Goal: Information Seeking & Learning: Learn about a topic

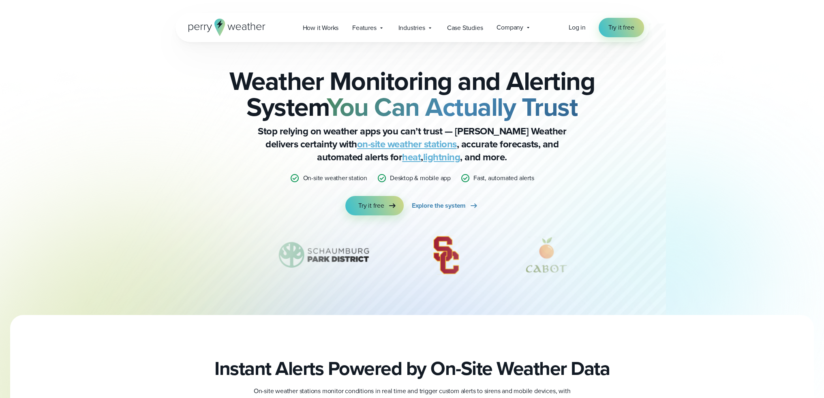
click at [238, 200] on div "Weather Monitoring and Alerting System You Can Actually Trust Stop relying on w…" at bounding box center [412, 142] width 392 height 148
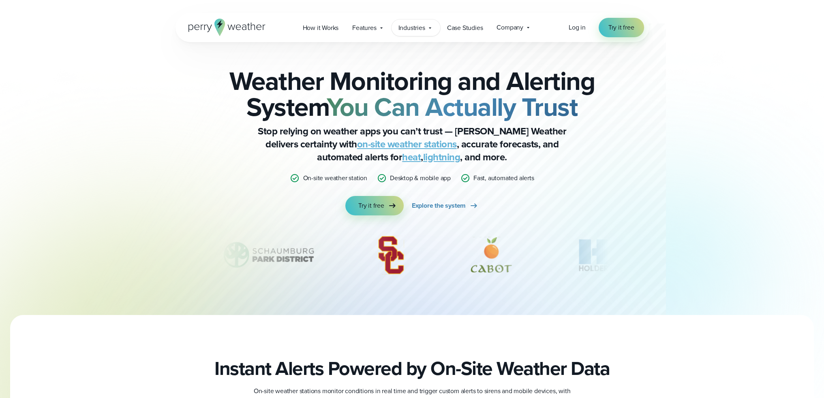
click at [411, 31] on span "Industries" at bounding box center [411, 28] width 27 height 10
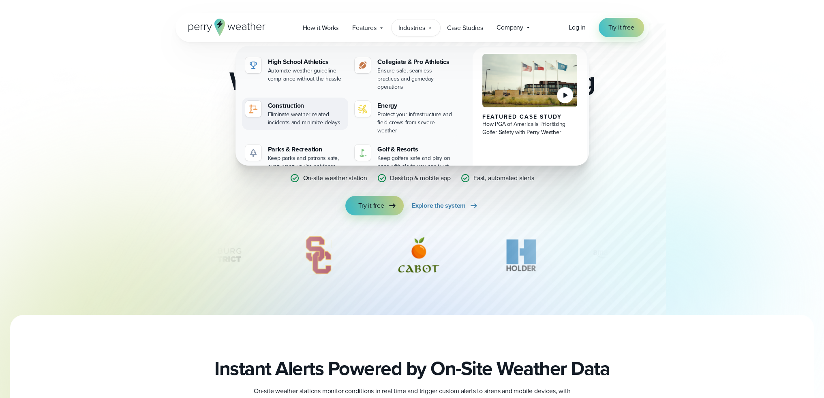
click at [306, 111] on div "Eliminate weather related incidents and minimize delays" at bounding box center [306, 119] width 77 height 16
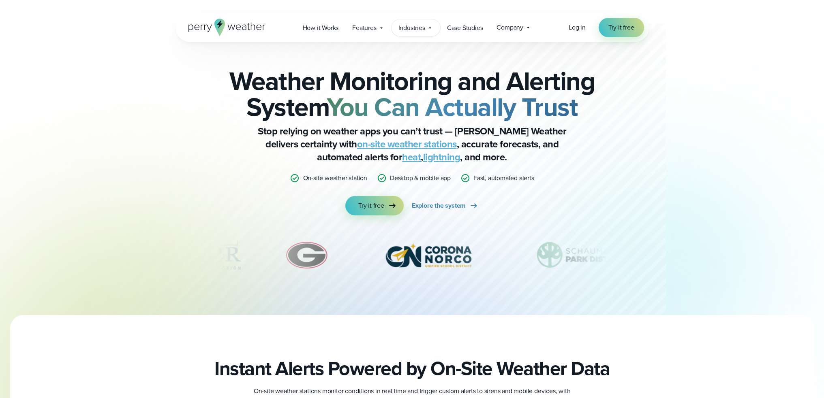
click at [422, 24] on span "Industries" at bounding box center [411, 28] width 27 height 10
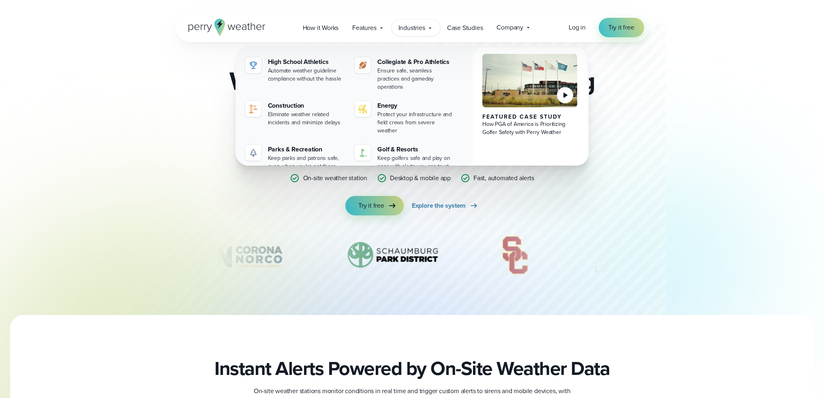
click at [208, 270] on div "Weather Monitoring and Alerting System You Can Actually Trust Stop relying on w…" at bounding box center [412, 178] width 473 height 273
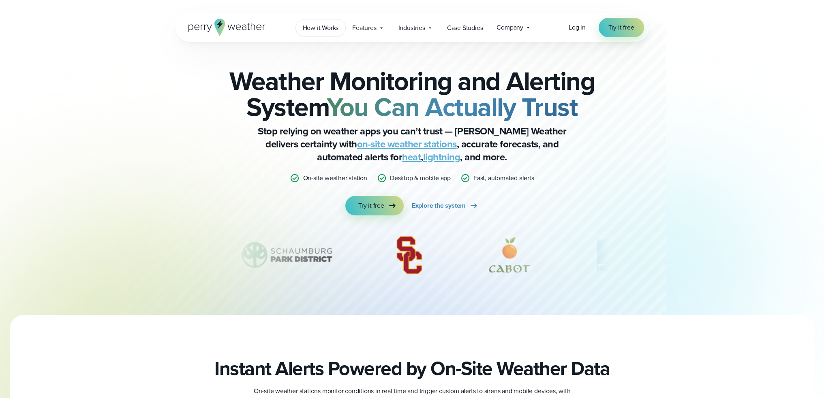
click at [333, 30] on span "How it Works" at bounding box center [321, 28] width 36 height 10
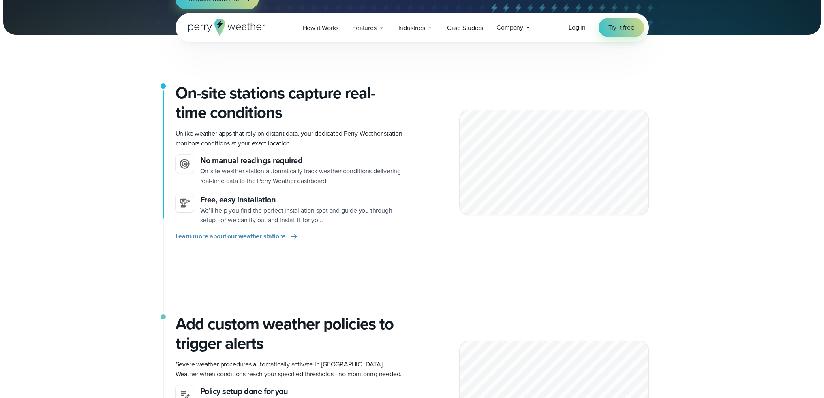
scroll to position [122, 0]
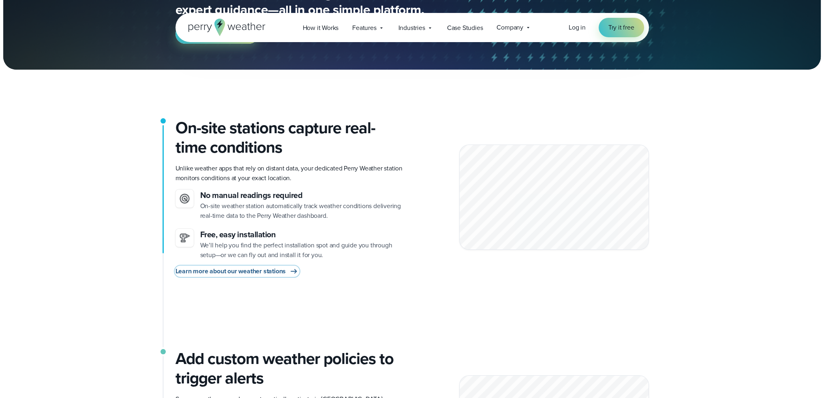
click at [261, 272] on span "Learn more about our weather stations" at bounding box center [231, 272] width 111 height 10
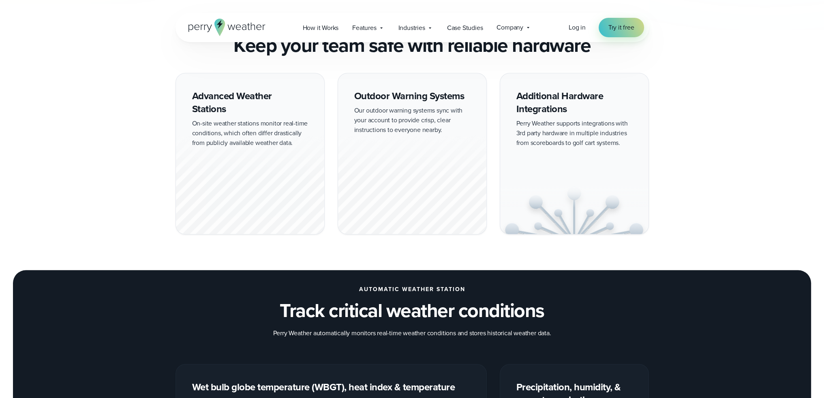
scroll to position [649, 0]
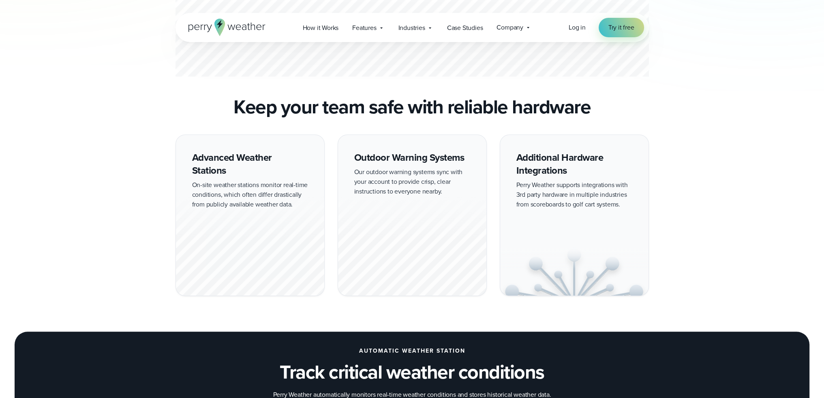
click at [142, 152] on div "Advanced Weather Stations On-site weather stations monitor real-time conditions…" at bounding box center [412, 216] width 584 height 162
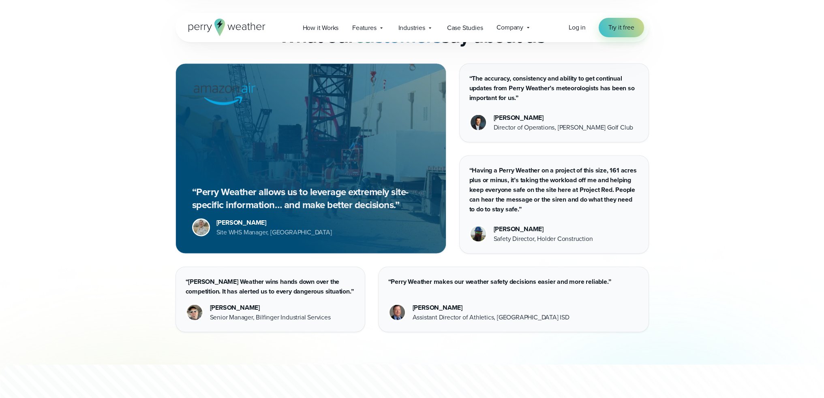
scroll to position [2027, 0]
